Goal: Task Accomplishment & Management: Manage account settings

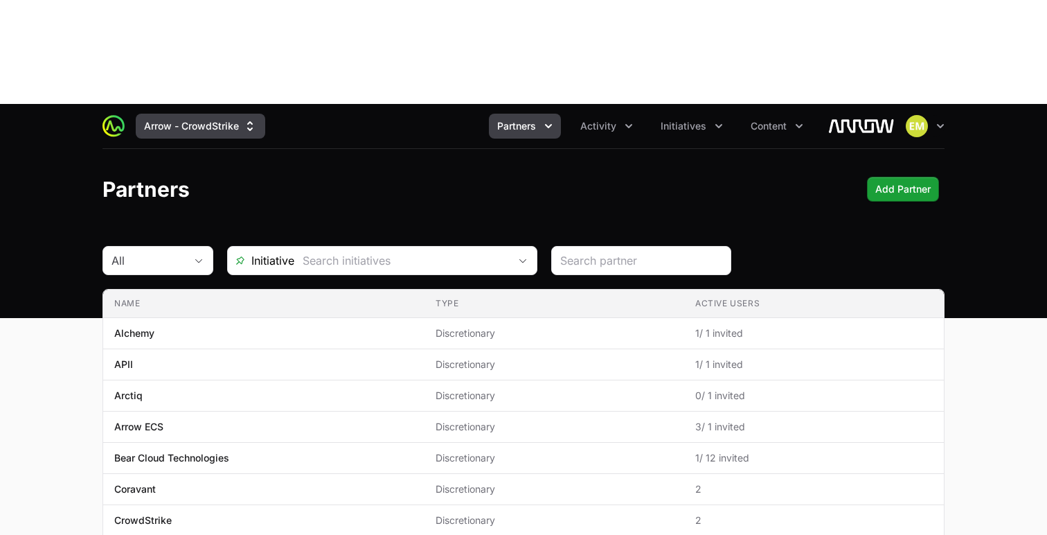
click at [195, 114] on button "Arrow - CrowdStrike" at bounding box center [201, 126] width 130 height 25
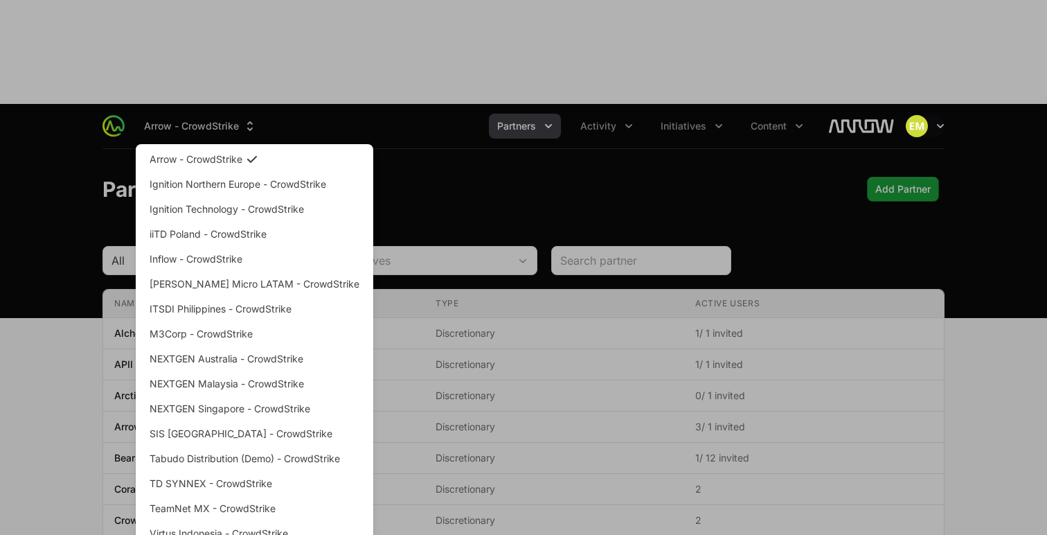
click at [458, 25] on div "Supplier switch menu" at bounding box center [523, 267] width 1047 height 535
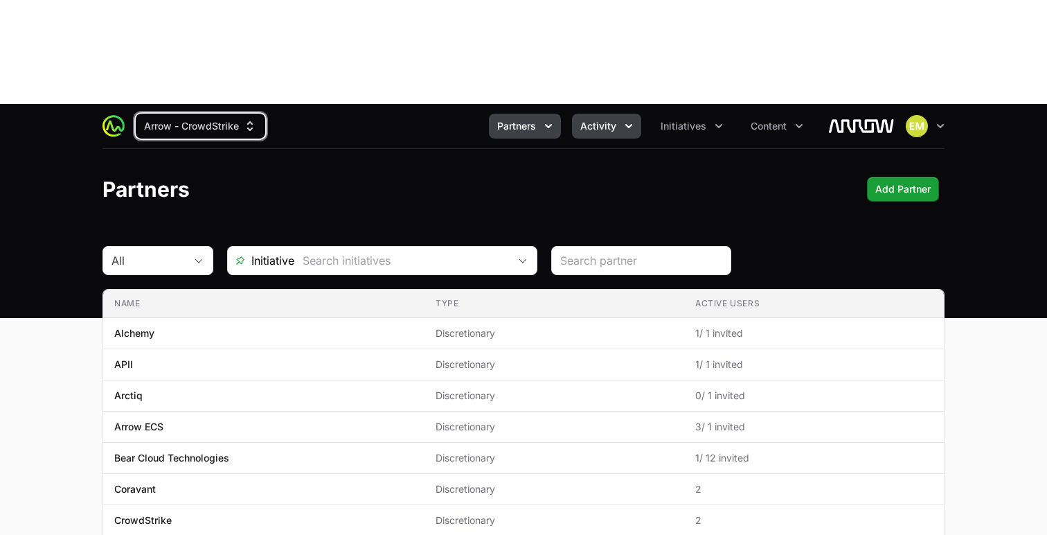
click at [608, 119] on span "Activity" at bounding box center [599, 126] width 36 height 14
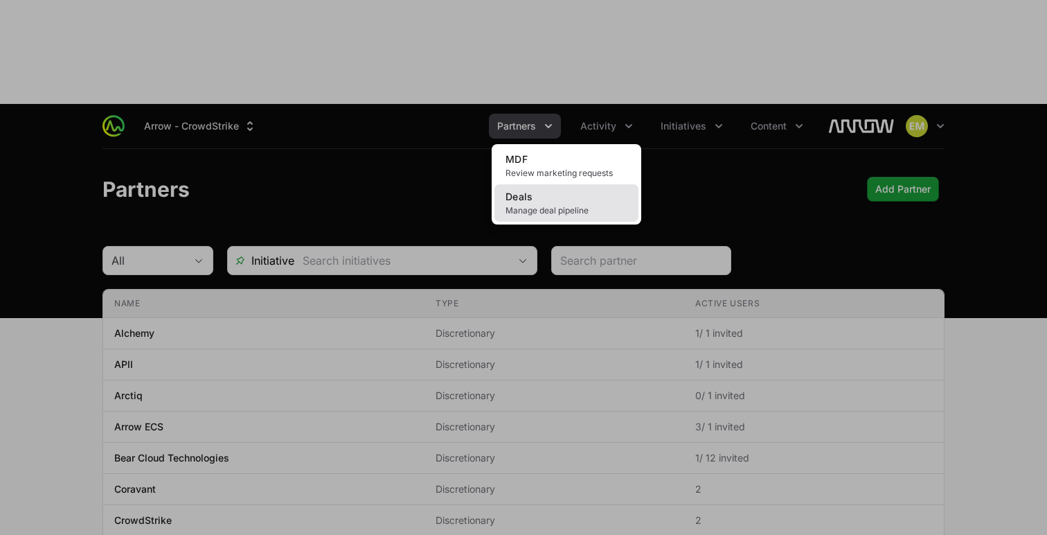
click at [533, 184] on link "Deals Manage deal pipeline" at bounding box center [567, 202] width 144 height 37
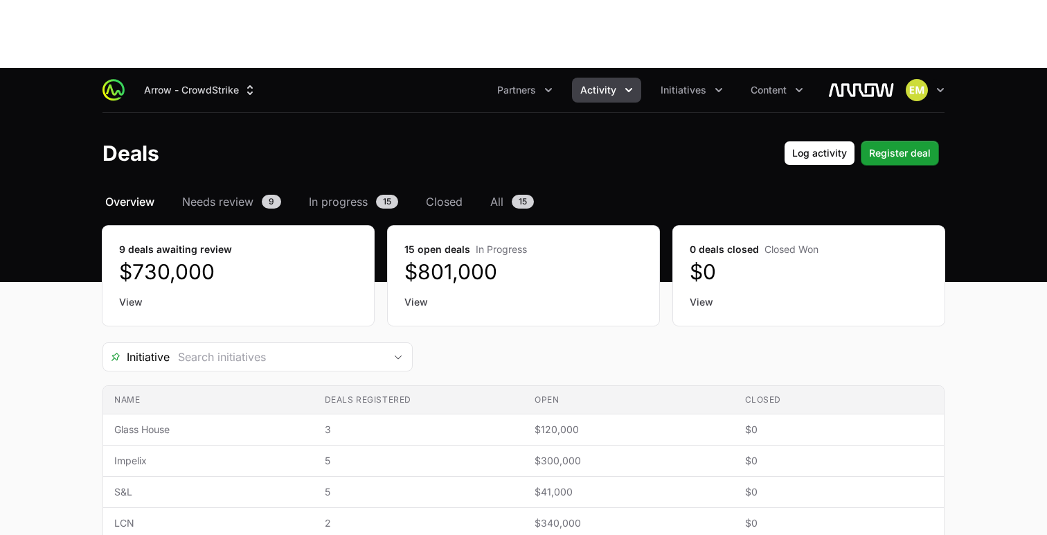
scroll to position [47, 0]
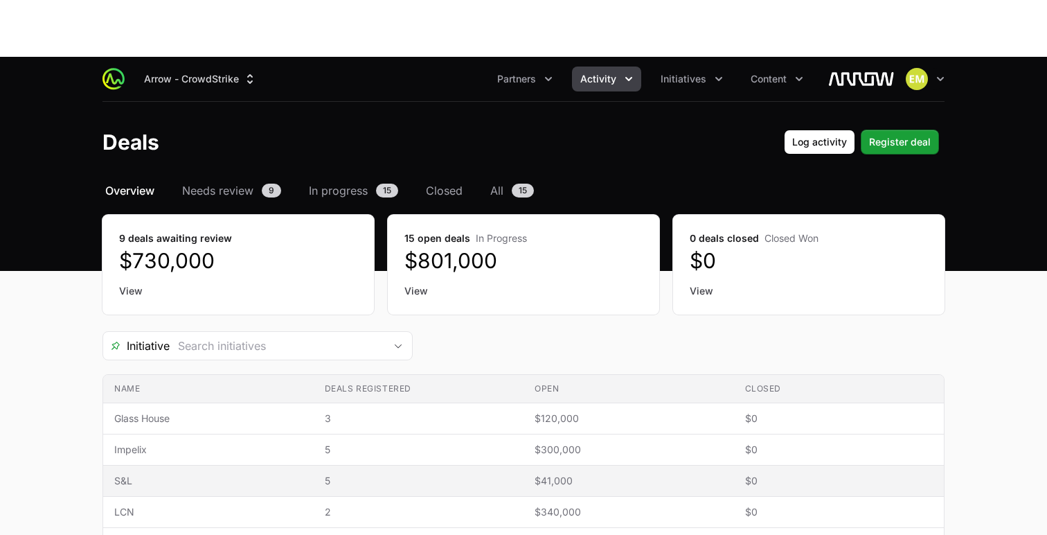
click at [289, 466] on td "Name S&L" at bounding box center [208, 481] width 211 height 31
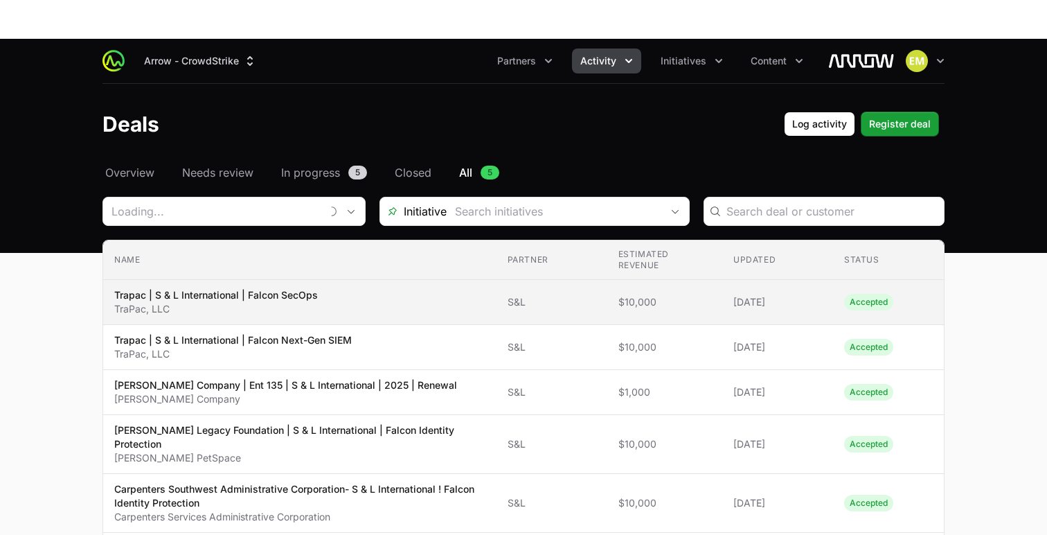
scroll to position [73, 0]
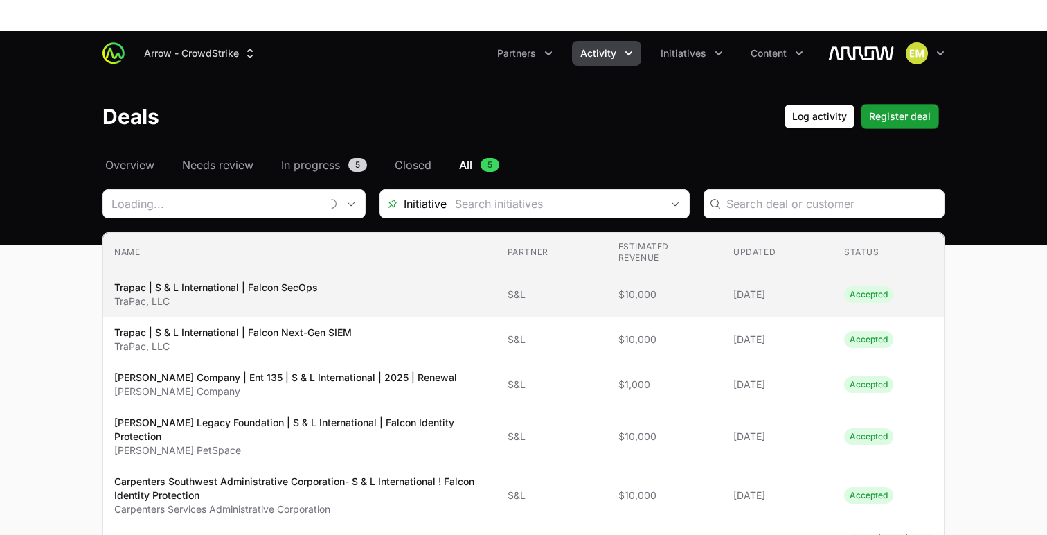
type input "S&L"
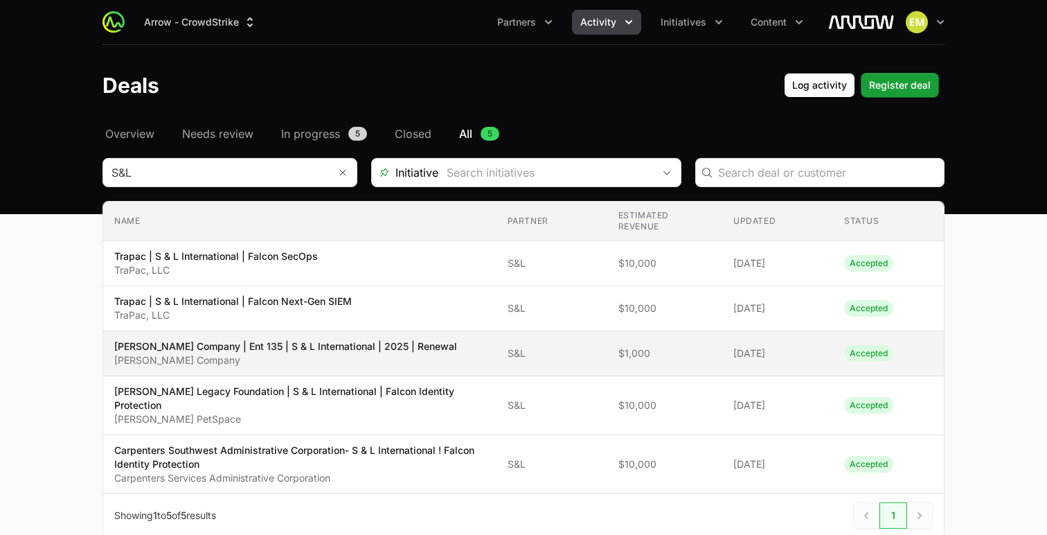
scroll to position [1, 0]
